Goal: Task Accomplishment & Management: Manage account settings

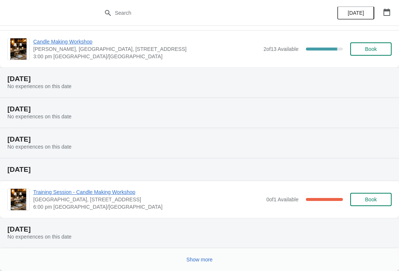
scroll to position [135, 0]
click at [196, 265] on button "Show more" at bounding box center [199, 259] width 32 height 13
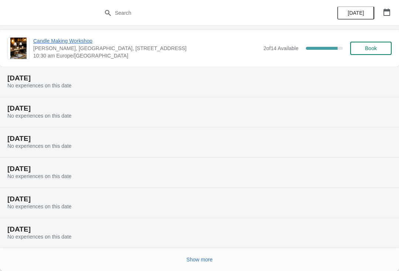
scroll to position [407, 0]
click at [189, 255] on button "Show more" at bounding box center [199, 259] width 32 height 13
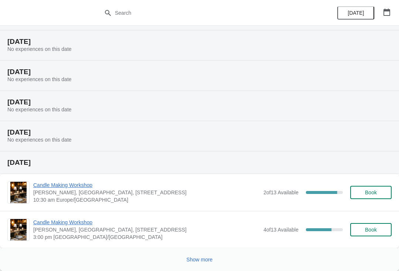
scroll to position [716, 0]
click at [60, 222] on span "Candle Making Workshop" at bounding box center [146, 222] width 226 height 7
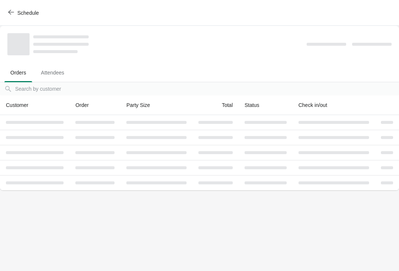
scroll to position [0, 0]
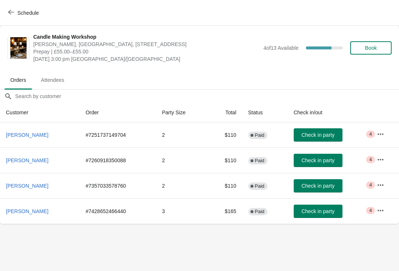
click at [381, 213] on icon "button" at bounding box center [380, 210] width 7 height 7
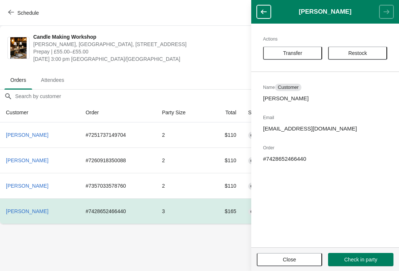
click at [127, 62] on span "[DATE] 3:00 pm [GEOGRAPHIC_DATA]/[GEOGRAPHIC_DATA]" at bounding box center [146, 58] width 226 height 7
click at [292, 263] on button "Close" at bounding box center [289, 259] width 65 height 13
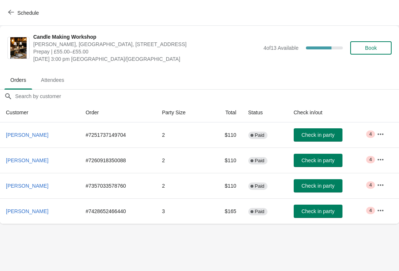
click at [10, 10] on icon "button" at bounding box center [11, 12] width 6 height 5
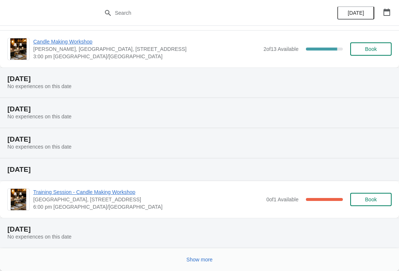
click at [203, 255] on button "Show more" at bounding box center [199, 259] width 32 height 13
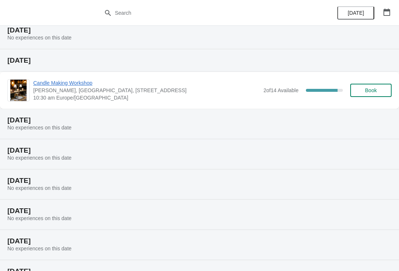
scroll to position [371, 0]
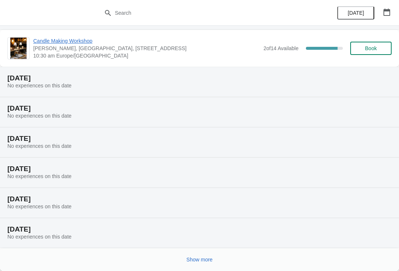
click at [201, 259] on span "Show more" at bounding box center [199, 260] width 26 height 6
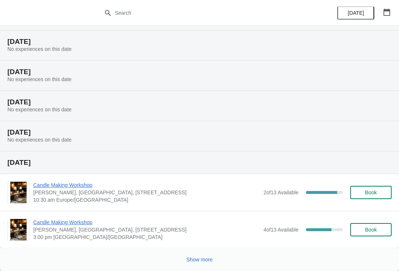
scroll to position [716, 0]
click at [84, 185] on span "Candle Making Workshop" at bounding box center [146, 185] width 226 height 7
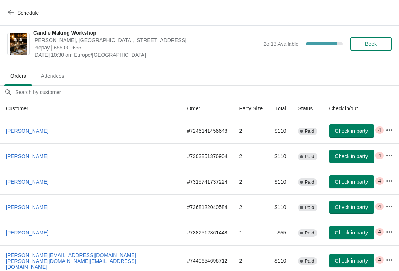
scroll to position [4, 0]
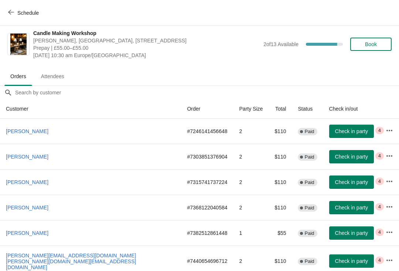
click at [6, 19] on button "Schedule" at bounding box center [24, 12] width 41 height 13
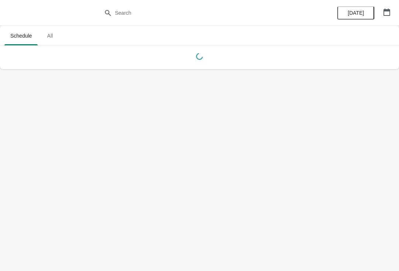
scroll to position [0, 0]
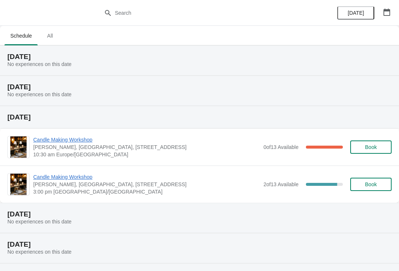
click at [92, 175] on span "Candle Making Workshop" at bounding box center [146, 177] width 226 height 7
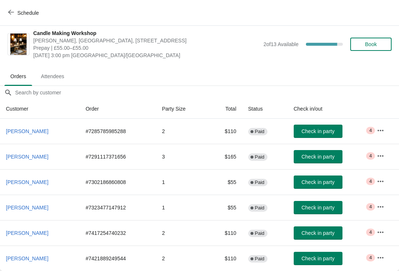
scroll to position [4, 0]
click at [27, 15] on span "Schedule" at bounding box center [27, 13] width 21 height 6
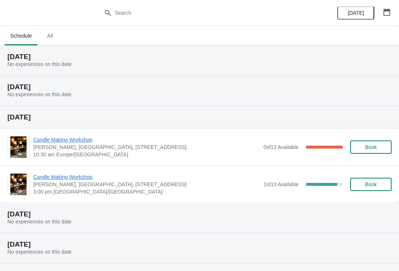
click at [72, 179] on span "Candle Making Workshop" at bounding box center [146, 177] width 226 height 7
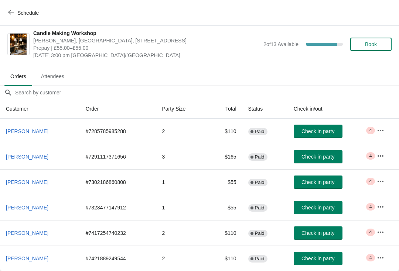
scroll to position [4, 0]
click at [25, 12] on span "Schedule" at bounding box center [27, 13] width 21 height 6
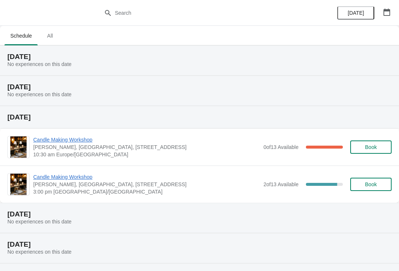
click at [90, 175] on span "Candle Making Workshop" at bounding box center [146, 177] width 226 height 7
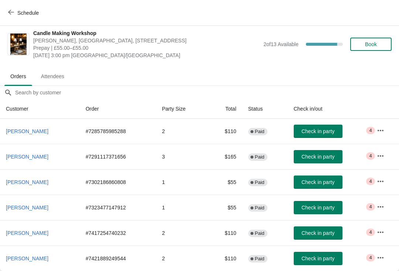
scroll to position [4, 0]
click at [19, 19] on button "Schedule" at bounding box center [24, 12] width 41 height 13
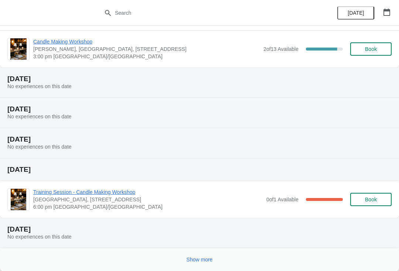
scroll to position [135, 0]
click at [179, 262] on div "Show more" at bounding box center [196, 257] width 390 height 14
click at [204, 260] on span "Show more" at bounding box center [199, 260] width 26 height 6
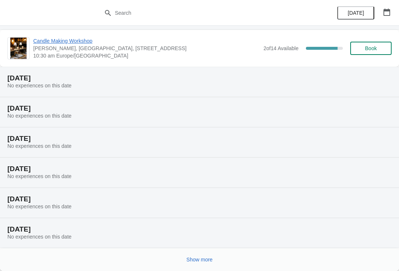
scroll to position [407, 0]
click at [189, 265] on button "Show more" at bounding box center [199, 259] width 32 height 13
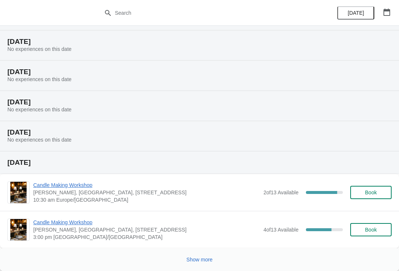
scroll to position [716, 0]
click at [55, 226] on span "Candle Making Workshop" at bounding box center [146, 222] width 226 height 7
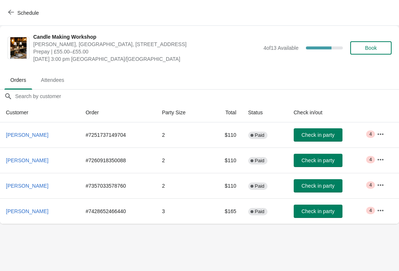
scroll to position [0, 0]
click at [31, 137] on span "[PERSON_NAME]" at bounding box center [27, 135] width 42 height 6
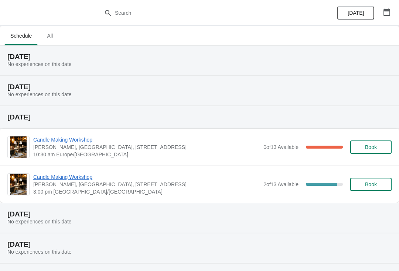
click at [65, 179] on span "Candle Making Workshop" at bounding box center [146, 177] width 226 height 7
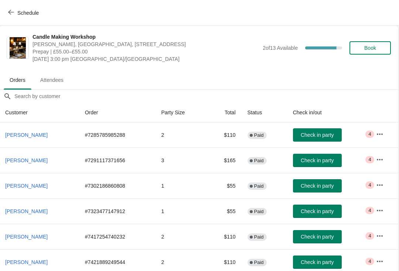
scroll to position [0, 0]
click at [14, 7] on button "Schedule" at bounding box center [24, 12] width 41 height 13
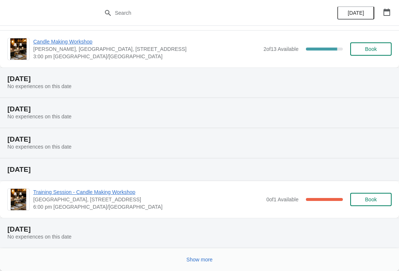
click at [186, 269] on div "Show more" at bounding box center [199, 259] width 399 height 23
click at [197, 257] on span "Show more" at bounding box center [199, 260] width 26 height 6
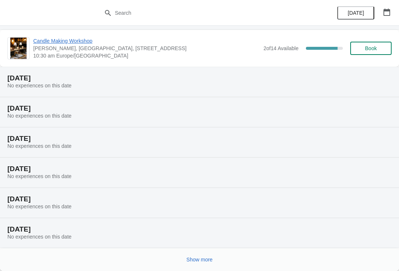
scroll to position [407, 0]
click at [203, 258] on span "Show more" at bounding box center [199, 260] width 26 height 6
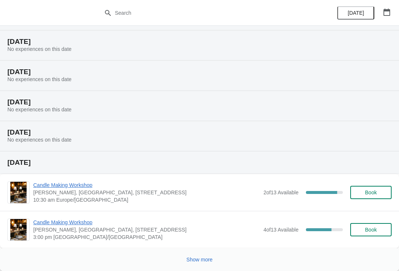
scroll to position [716, 0]
click at [85, 225] on span "Candle Making Workshop" at bounding box center [146, 222] width 226 height 7
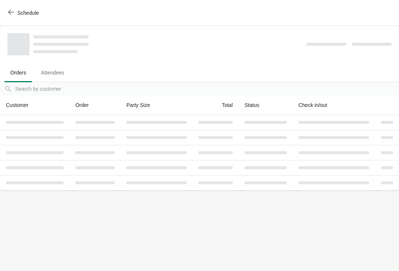
scroll to position [0, 0]
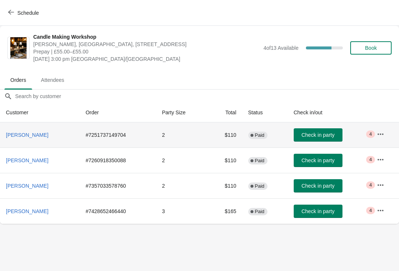
click at [373, 128] on td "Critical 4" at bounding box center [385, 135] width 28 height 25
click at [380, 136] on icon "button" at bounding box center [380, 134] width 7 height 7
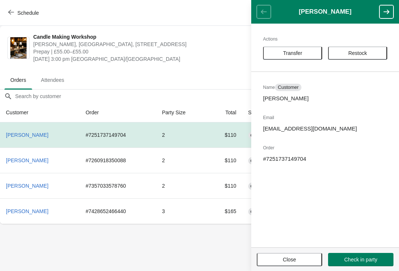
click at [292, 251] on footer "Close Check in party" at bounding box center [325, 260] width 148 height 24
click at [298, 257] on span "Close" at bounding box center [289, 260] width 52 height 6
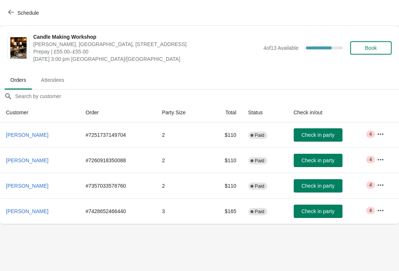
click at [30, 159] on span "[PERSON_NAME]" at bounding box center [27, 161] width 42 height 6
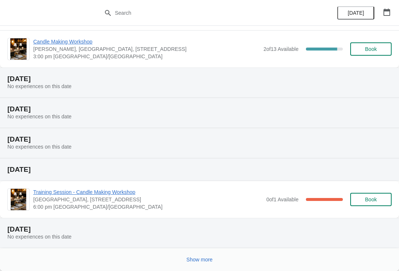
scroll to position [135, 0]
click at [189, 256] on button "Show more" at bounding box center [199, 259] width 32 height 13
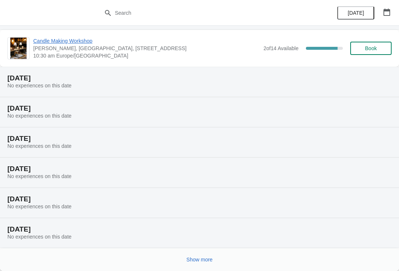
scroll to position [407, 0]
click at [196, 256] on button "Show more" at bounding box center [199, 259] width 32 height 13
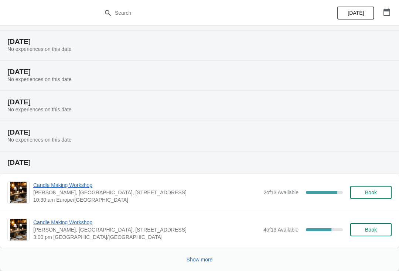
scroll to position [716, 0]
click at [85, 223] on span "Candle Making Workshop" at bounding box center [146, 222] width 226 height 7
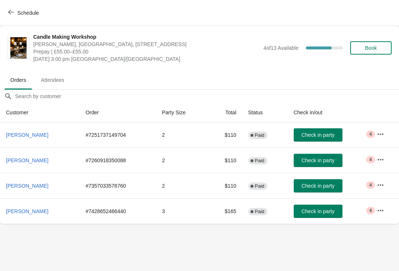
click at [383, 163] on icon "button" at bounding box center [380, 159] width 7 height 7
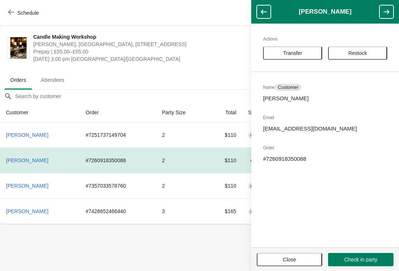
click at [116, 251] on body "Schedule Candle Making Workshop [PERSON_NAME], [GEOGRAPHIC_DATA], [STREET_ADDRE…" at bounding box center [199, 135] width 399 height 271
click at [297, 260] on span "Close" at bounding box center [289, 260] width 52 height 6
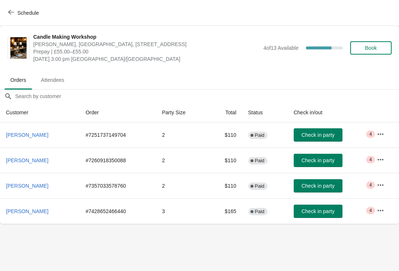
click at [0, 162] on th "[PERSON_NAME]" at bounding box center [40, 160] width 80 height 25
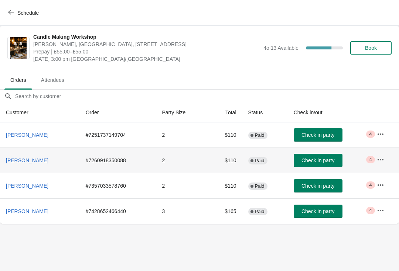
click at [0, 4] on div "Schedule" at bounding box center [199, 13] width 399 height 26
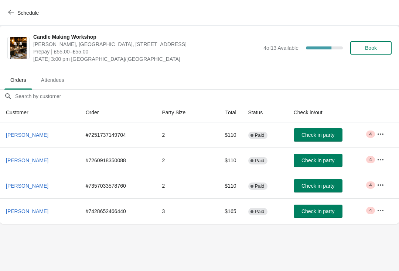
click at [10, 10] on icon "button" at bounding box center [11, 12] width 6 height 6
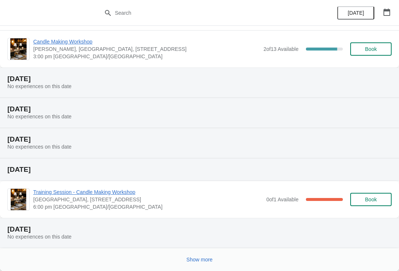
scroll to position [135, 0]
click at [198, 258] on span "Show more" at bounding box center [199, 260] width 26 height 6
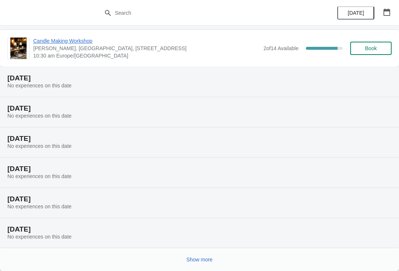
scroll to position [407, 0]
click at [202, 254] on button "Show more" at bounding box center [199, 259] width 32 height 13
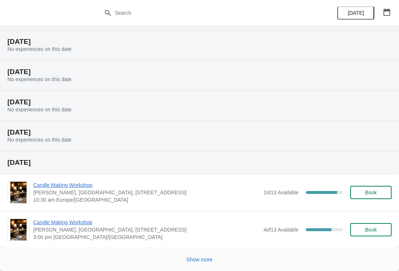
scroll to position [716, 0]
click at [63, 223] on span "Candle Making Workshop" at bounding box center [146, 222] width 226 height 7
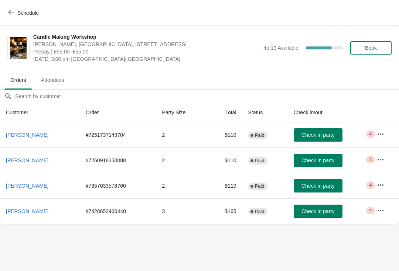
click at [383, 138] on icon "button" at bounding box center [380, 134] width 7 height 7
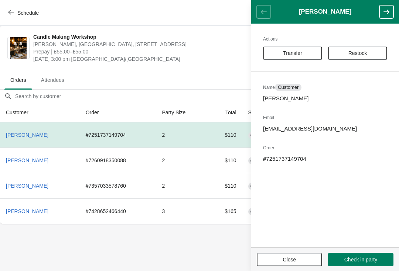
click at [384, 14] on icon "button" at bounding box center [385, 11] width 7 height 7
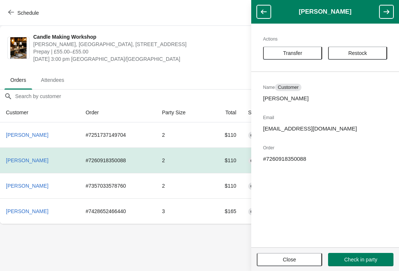
click at [385, 17] on button "button" at bounding box center [386, 11] width 14 height 13
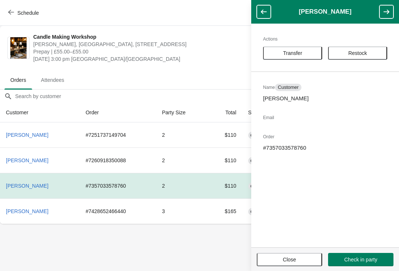
click at [382, 16] on button "button" at bounding box center [386, 11] width 14 height 13
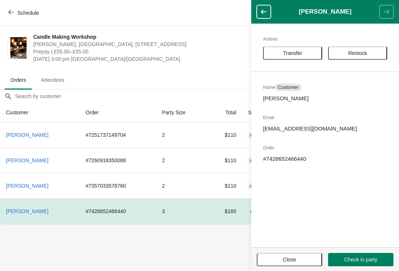
click at [302, 260] on span "Close" at bounding box center [289, 260] width 52 height 6
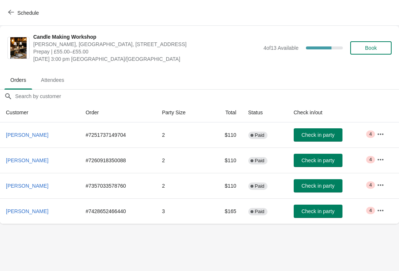
click at [54, 87] on button "Attendees" at bounding box center [53, 80] width 38 height 19
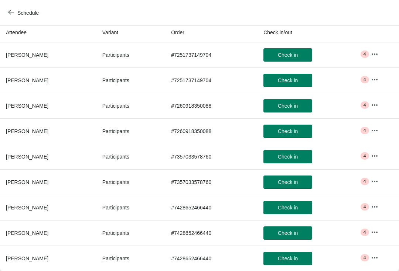
scroll to position [67, 0]
click at [377, 185] on icon "button" at bounding box center [374, 181] width 7 height 7
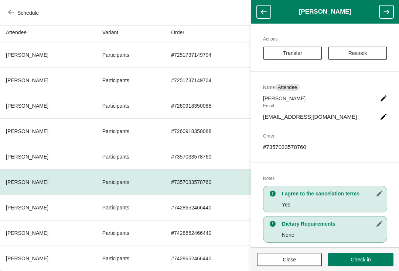
click at [20, 23] on div "Schedule" at bounding box center [199, 13] width 399 height 26
click at [16, 13] on span "Schedule" at bounding box center [24, 12] width 29 height 7
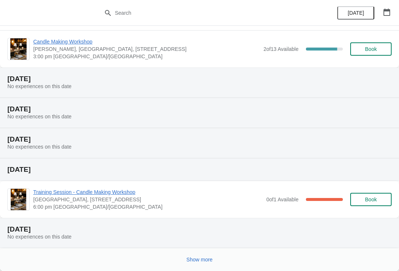
scroll to position [135, 0]
click at [202, 265] on button "Show more" at bounding box center [199, 259] width 32 height 13
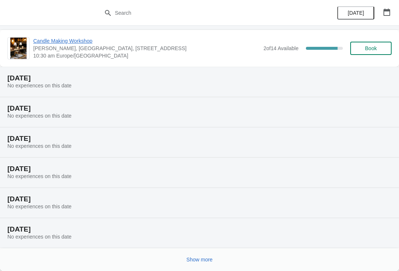
scroll to position [407, 0]
click at [206, 265] on button "Show more" at bounding box center [199, 259] width 32 height 13
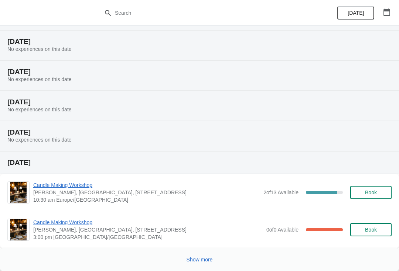
scroll to position [716, 0]
click at [259, 233] on div "Candle Making Workshop [PERSON_NAME], [GEOGRAPHIC_DATA], [STREET_ADDRESS] 3:00 …" at bounding box center [212, 230] width 358 height 22
click at [62, 222] on span "Candle Making Workshop" at bounding box center [147, 222] width 229 height 7
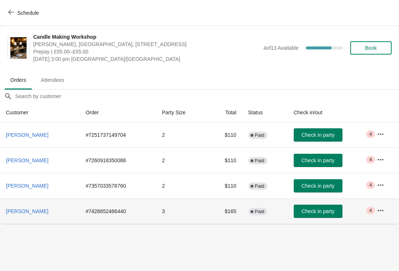
click at [58, 222] on th "[PERSON_NAME]" at bounding box center [40, 211] width 80 height 25
